Goal: Information Seeking & Learning: Learn about a topic

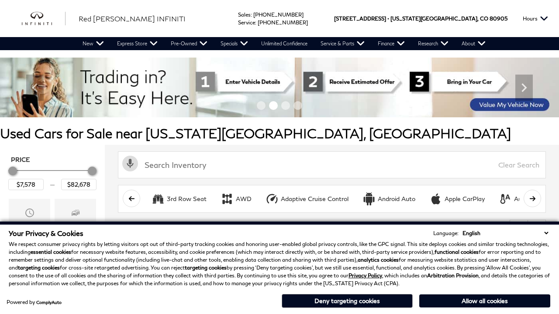
scroll to position [364, 0]
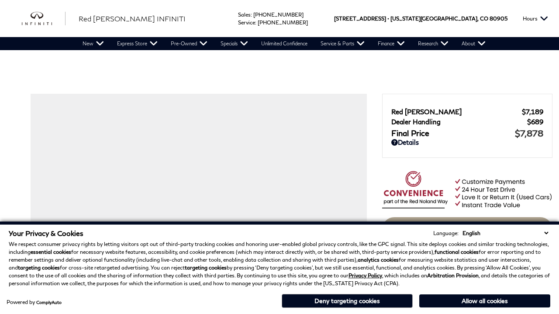
scroll to position [866, 0]
